Goal: Information Seeking & Learning: Learn about a topic

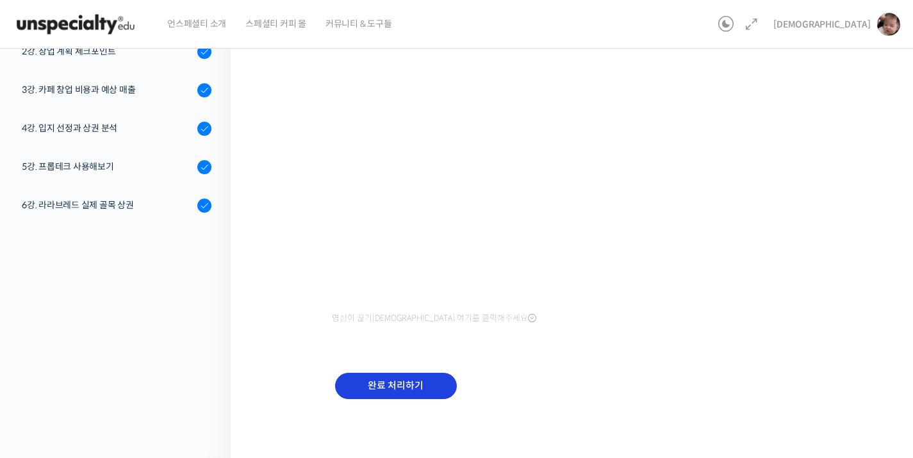
scroll to position [416, 0]
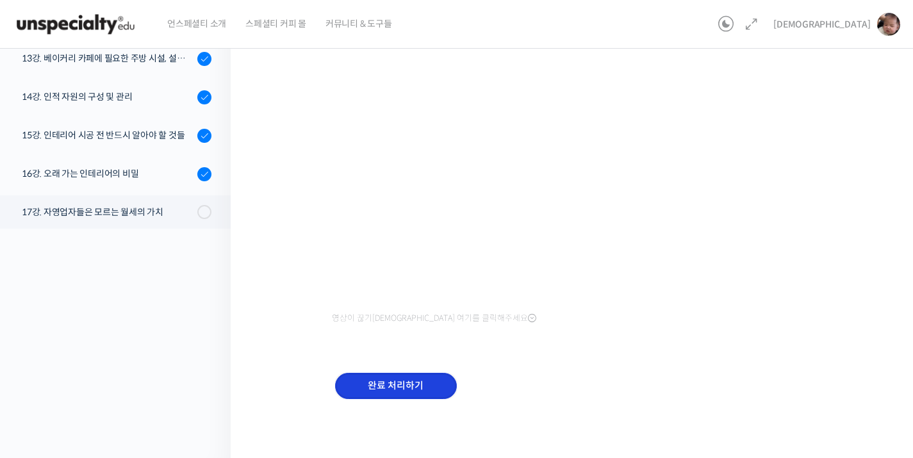
click at [405, 378] on input "완료 처리하기" at bounding box center [396, 386] width 122 height 26
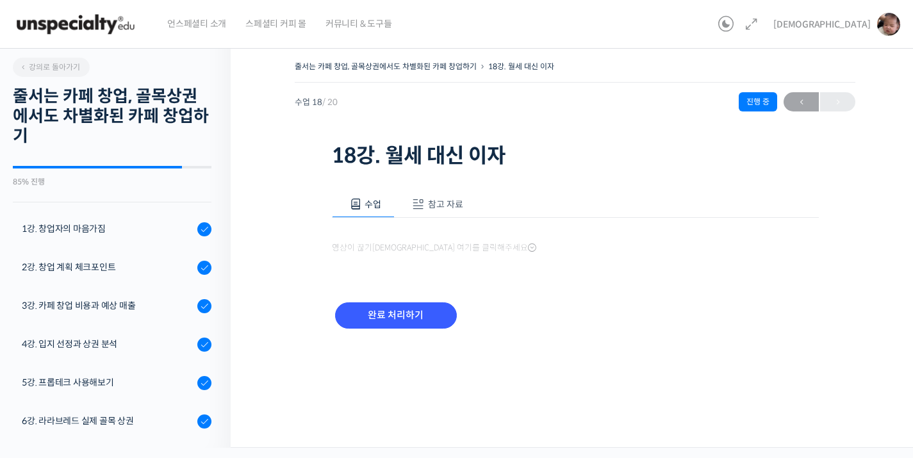
scroll to position [535, 0]
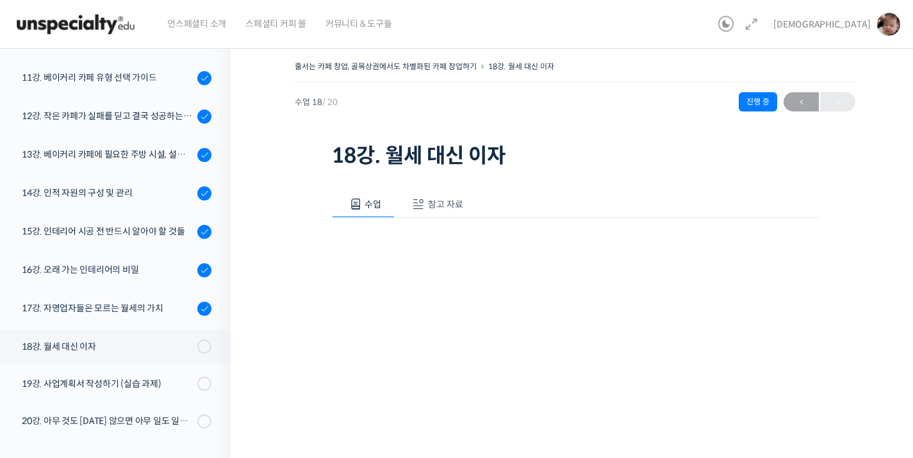
click at [458, 210] on button "참고 자료" at bounding box center [435, 204] width 82 height 27
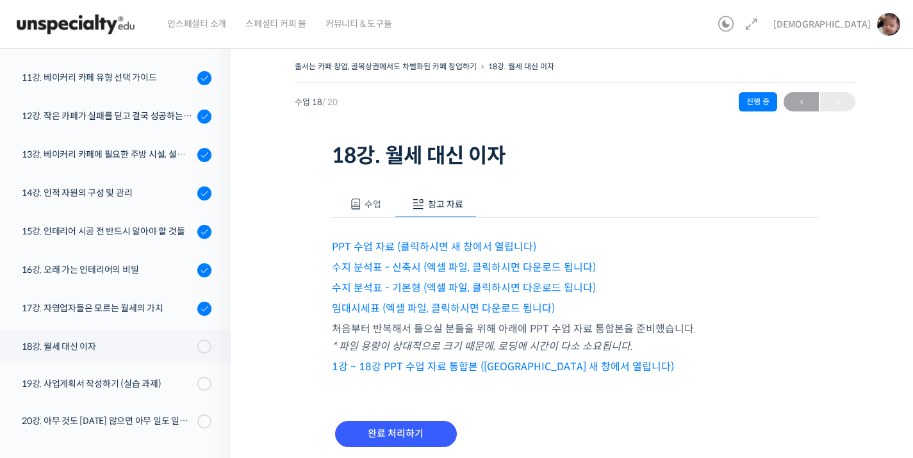
click at [442, 243] on link "PPT 수업 자료 (클릭하시면 새 창에서 열립니다)" at bounding box center [434, 246] width 204 height 13
click at [420, 270] on link "수지 분석표 - 신축시 (엑셀 파일, 클릭하시면 다운로드 됩니다)" at bounding box center [464, 267] width 264 height 13
click at [490, 291] on link "수지 분석표 - 기본형 (엑셀 파일, 클릭하시면 다운로드 됩니다)" at bounding box center [464, 287] width 264 height 13
click at [488, 307] on link "임대시세표 (엑셀 파일, 클릭하시면 다운로드 됩니다)" at bounding box center [443, 308] width 223 height 13
click at [378, 200] on span "수업" at bounding box center [372, 205] width 17 height 12
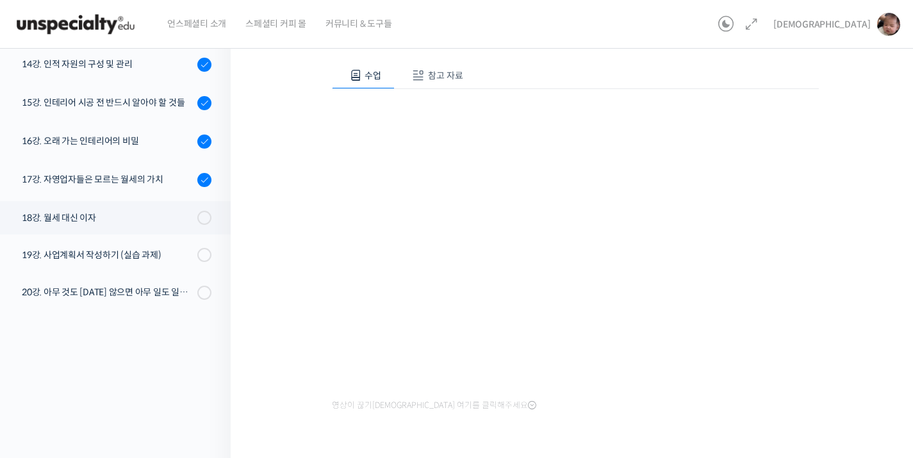
scroll to position [417, 0]
